Goal: Task Accomplishment & Management: Manage account settings

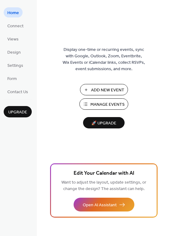
click at [101, 103] on span "Manage Events" at bounding box center [108, 104] width 34 height 6
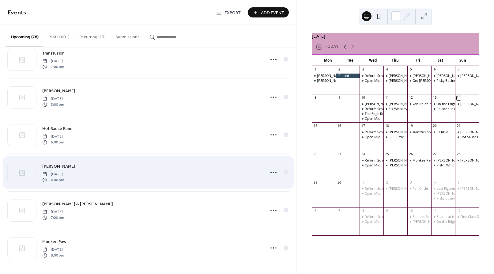
scroll to position [146, 0]
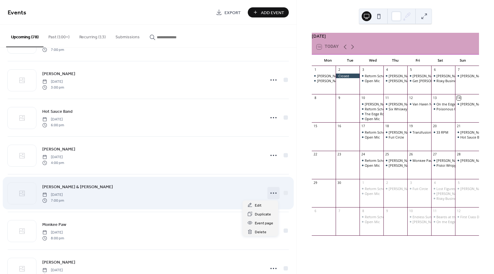
click at [269, 190] on icon at bounding box center [273, 193] width 10 height 10
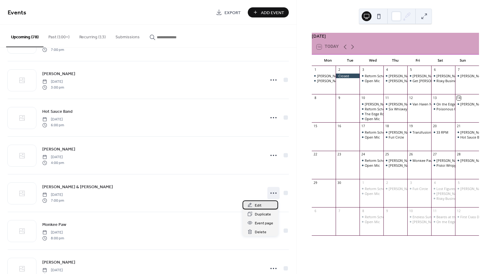
click at [256, 203] on span "Edit" at bounding box center [258, 205] width 7 height 6
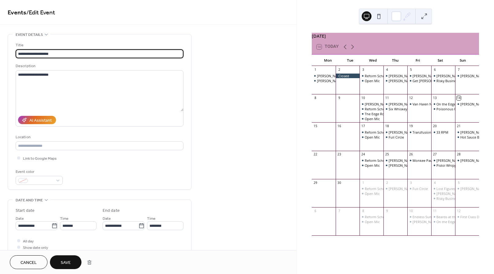
type input "**********"
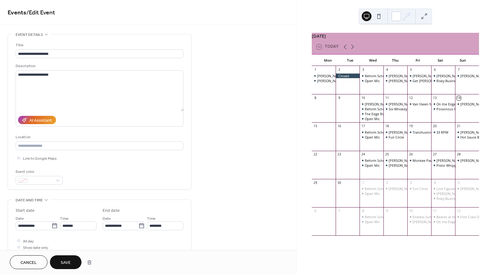
click at [73, 262] on button "Save" at bounding box center [66, 262] width 32 height 14
